Goal: Check status: Check status

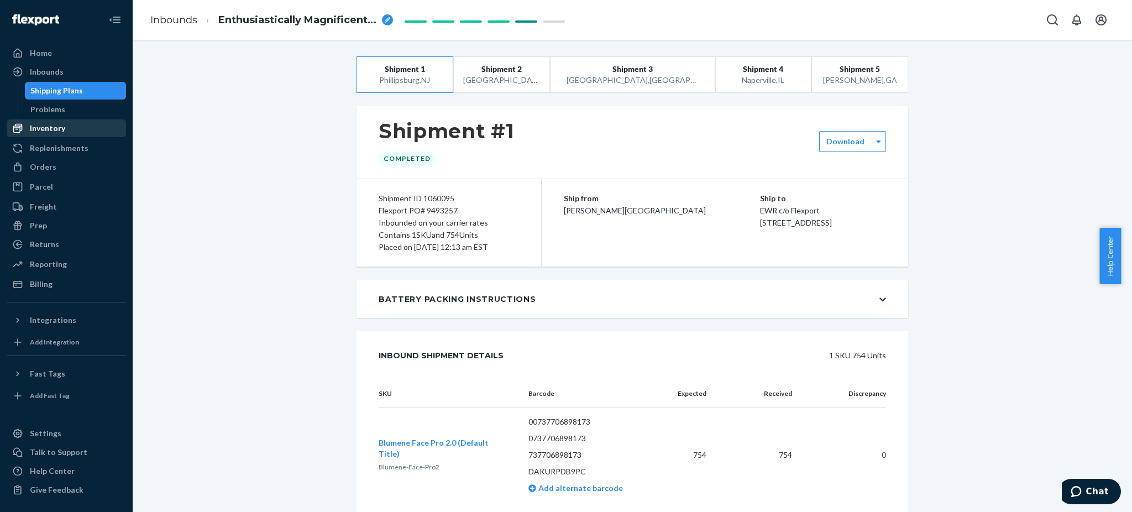
click at [92, 124] on div "Inventory" at bounding box center [66, 127] width 117 height 15
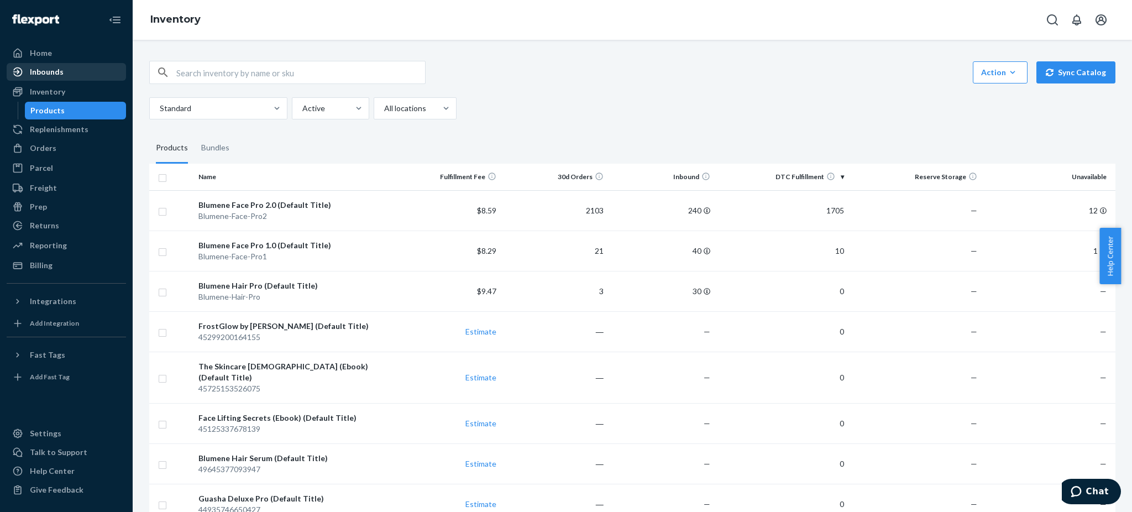
click at [67, 65] on div "Inbounds" at bounding box center [66, 71] width 117 height 15
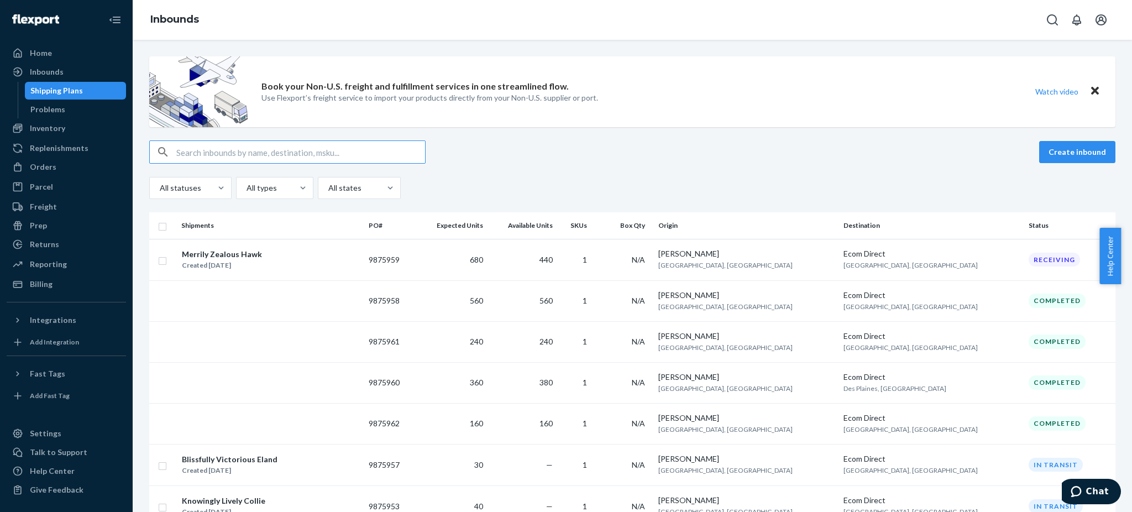
scroll to position [147, 0]
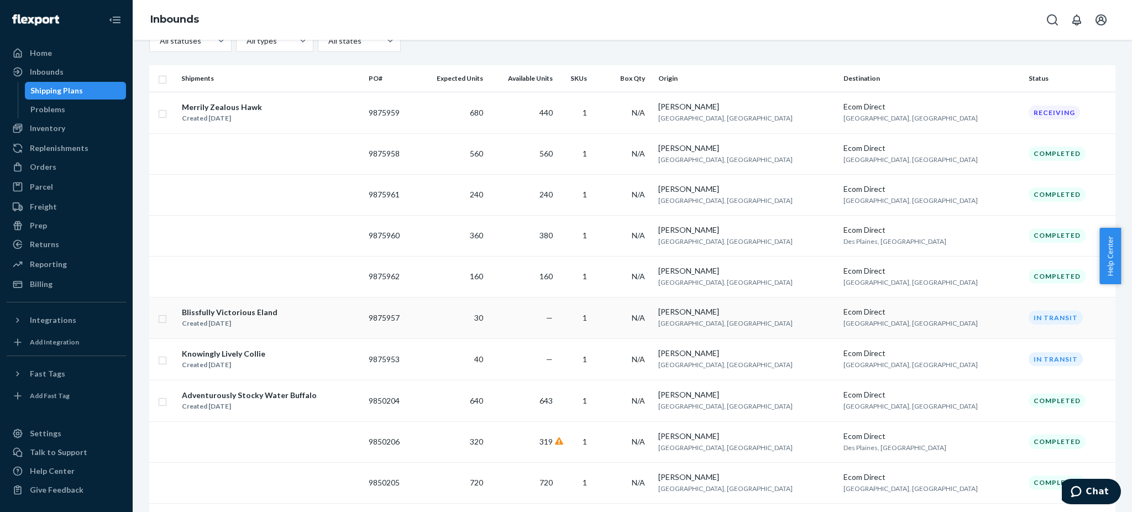
click at [596, 315] on td "1" at bounding box center [576, 317] width 39 height 41
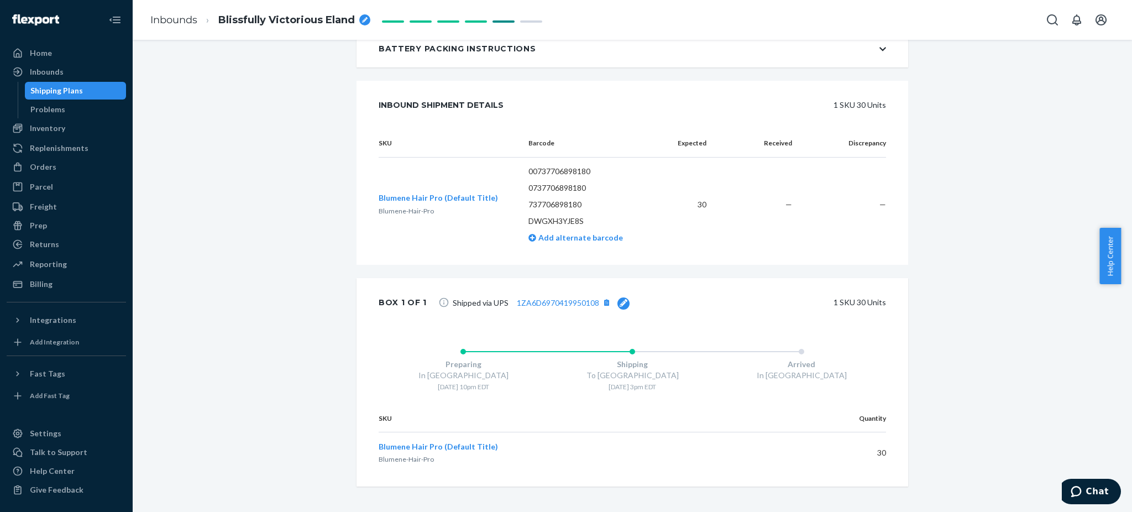
scroll to position [259, 0]
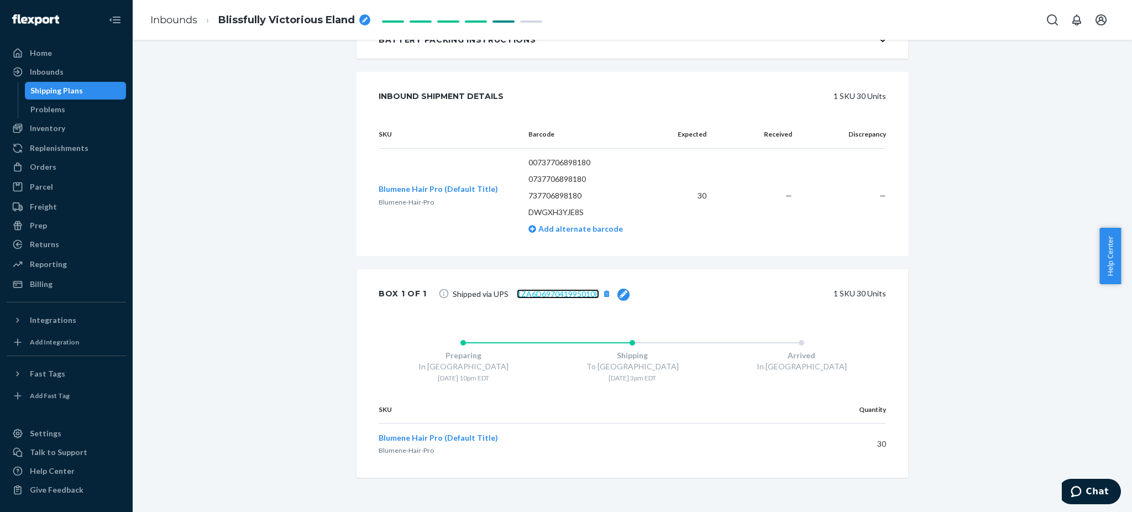
click at [544, 294] on link "1ZA6D6970419950108" at bounding box center [558, 293] width 82 height 9
click at [50, 49] on div "Home" at bounding box center [41, 53] width 22 height 11
